Goal: Information Seeking & Learning: Find contact information

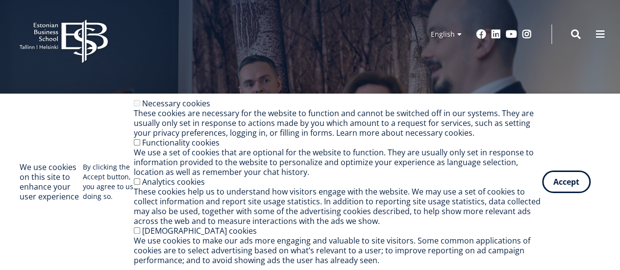
click at [553, 180] on button "Accept" at bounding box center [566, 181] width 48 height 23
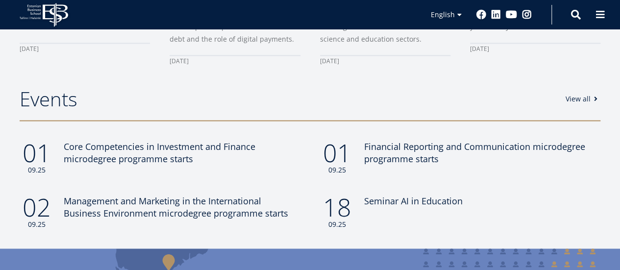
scroll to position [562, 0]
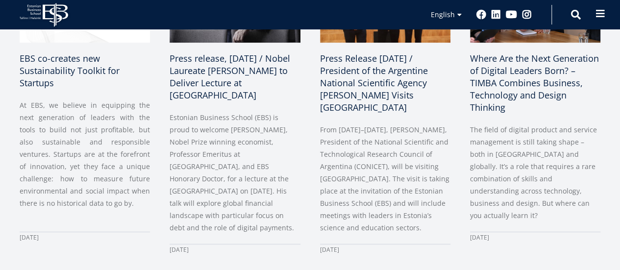
click at [598, 16] on span at bounding box center [600, 14] width 10 height 10
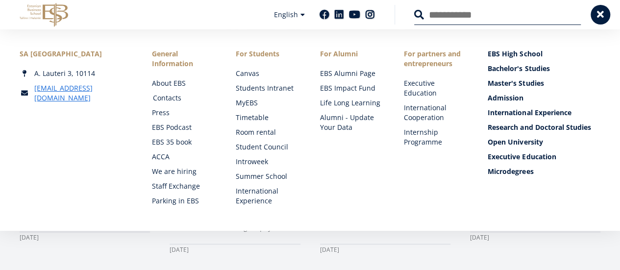
click at [161, 96] on link "Contacts" at bounding box center [185, 98] width 64 height 10
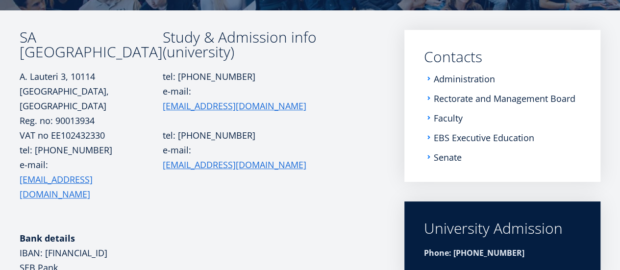
scroll to position [147, 0]
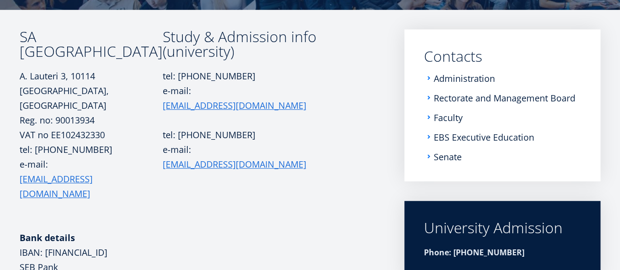
drag, startPoint x: 163, startPoint y: 92, endPoint x: 225, endPoint y: 90, distance: 62.3
click at [220, 90] on p "tel: +372 665 1325 e-mail: info@ebs.ee" at bounding box center [247, 91] width 168 height 44
click at [228, 90] on p "tel: +372 665 1325 e-mail: info@ebs.ee" at bounding box center [247, 91] width 168 height 44
